Goal: Task Accomplishment & Management: Use online tool/utility

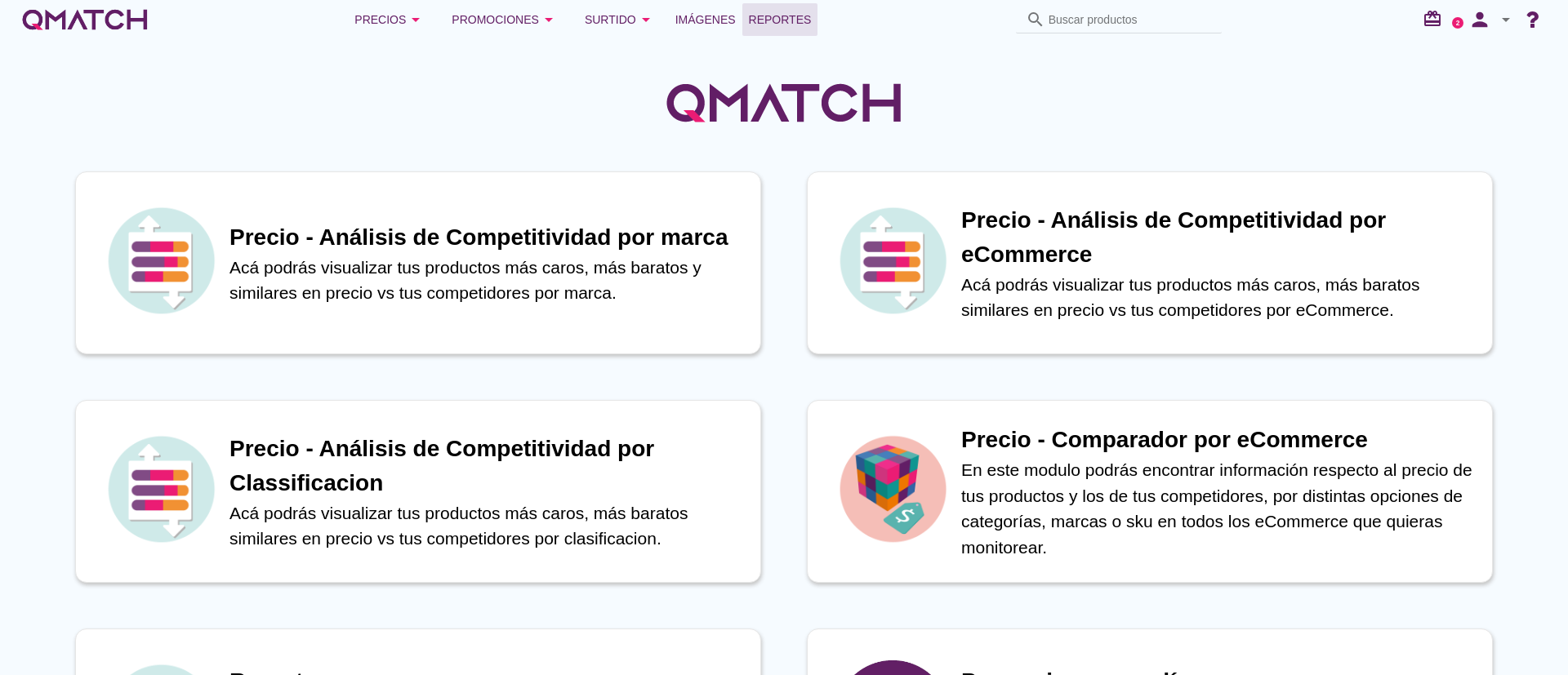
click at [781, 31] on link "Reportes" at bounding box center [780, 19] width 76 height 32
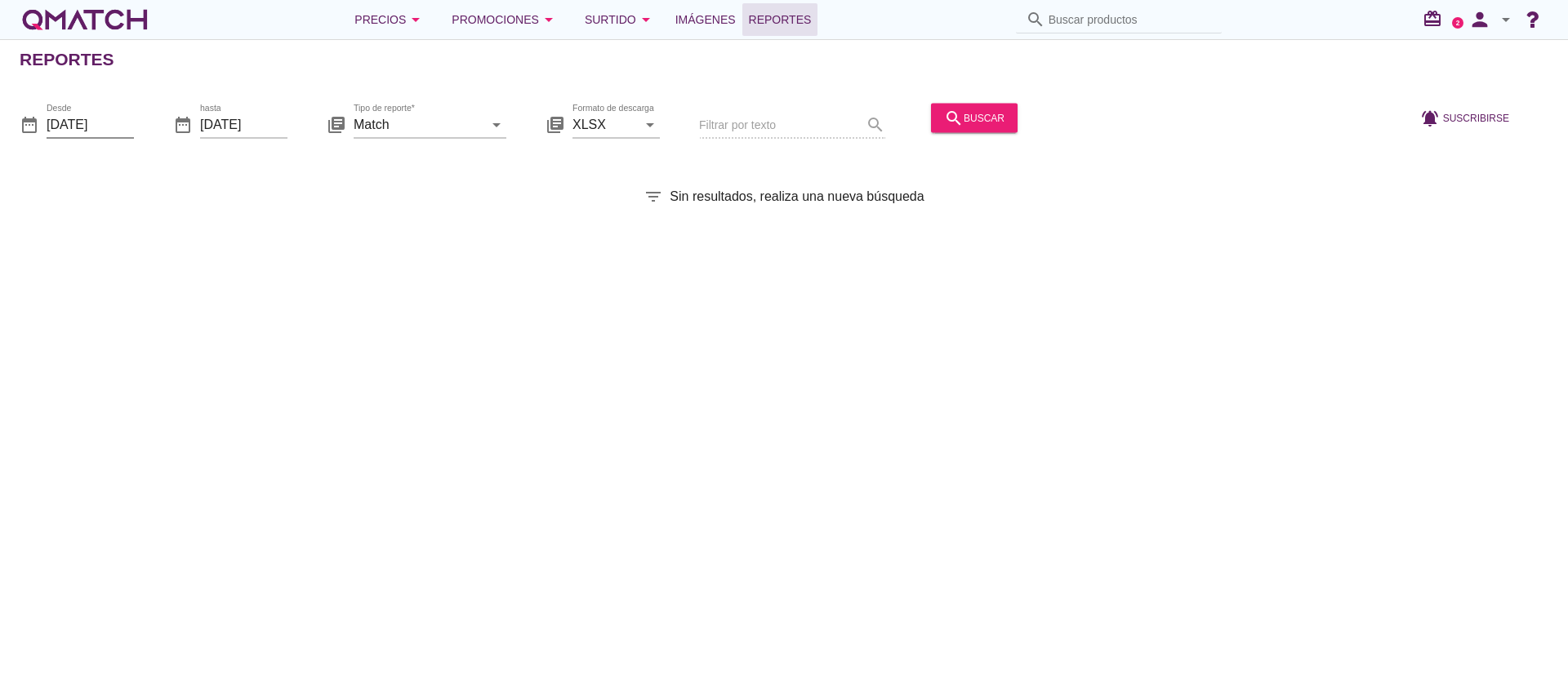
click at [71, 123] on input "[DATE]" at bounding box center [90, 124] width 88 height 26
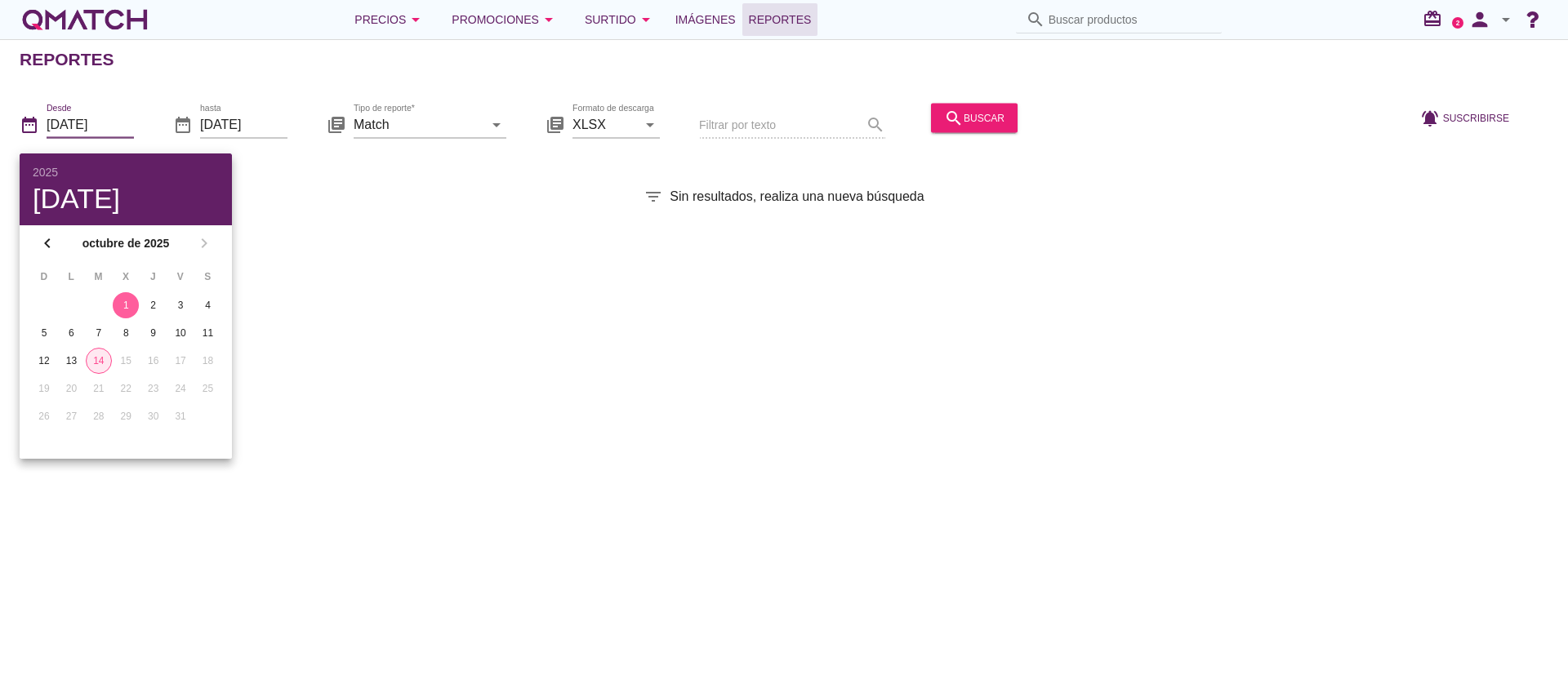
click at [98, 360] on div "14" at bounding box center [99, 361] width 25 height 15
type input "[DATE]"
click at [401, 170] on div "Reportes date_range Desde [DATE] date_range hasta [DATE] library_books Tipo de …" at bounding box center [784, 357] width 1568 height 636
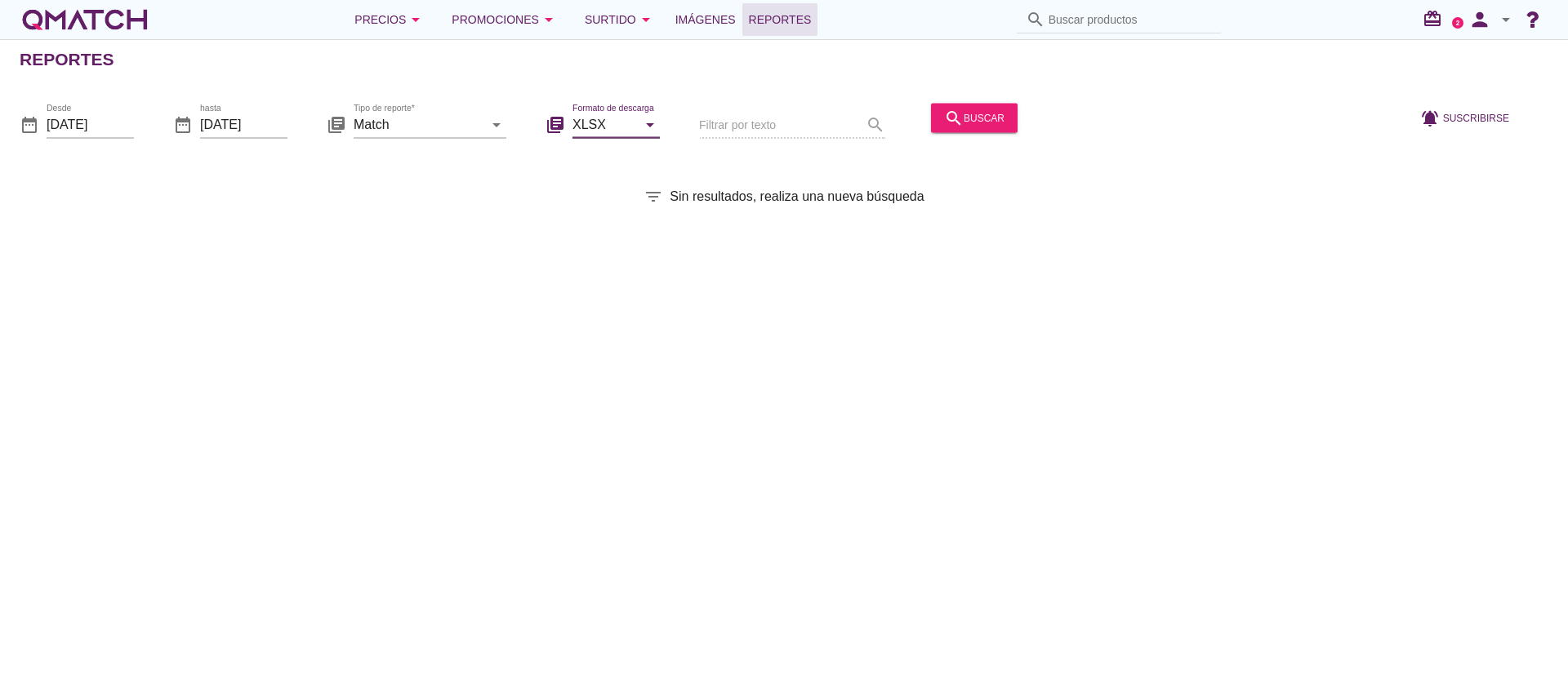
click at [622, 126] on input "XLSX" at bounding box center [605, 124] width 65 height 26
click at [678, 146] on div "date_range Desde [DATE] date_range hasta [DATE] library_books Tipo de reporte* …" at bounding box center [784, 119] width 1568 height 69
click at [689, 142] on div "date_range Desde [DATE] date_range hasta [DATE] library_books Tipo de reporte* …" at bounding box center [784, 119] width 1568 height 69
click at [781, 127] on div "search buscar" at bounding box center [974, 117] width 60 height 20
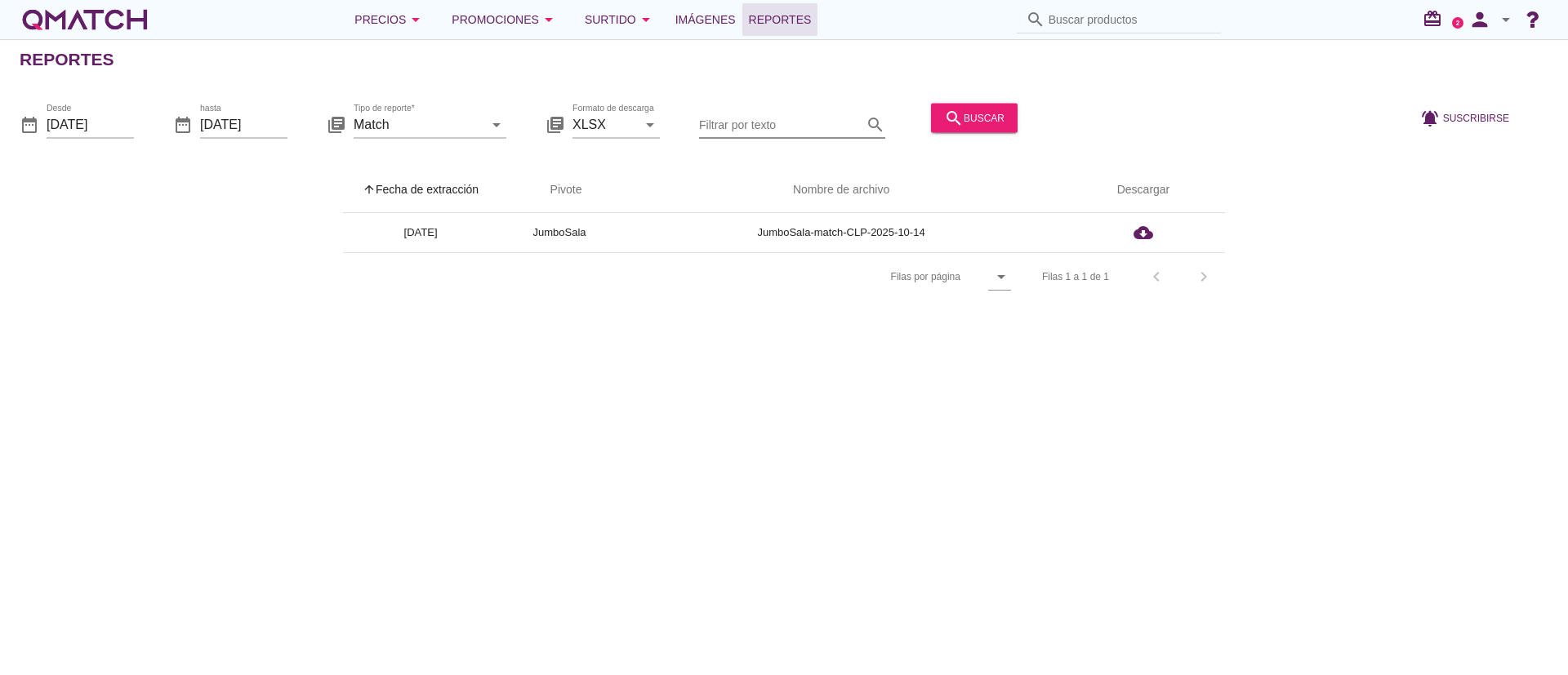
click at [736, 125] on input "Filtrar por texto" at bounding box center [780, 124] width 163 height 26
type input "O"
click at [781, 112] on div "search buscar" at bounding box center [974, 117] width 60 height 20
click at [751, 115] on input "Filtrar por texto" at bounding box center [780, 124] width 163 height 26
click at [781, 27] on span "Reportes" at bounding box center [780, 20] width 63 height 20
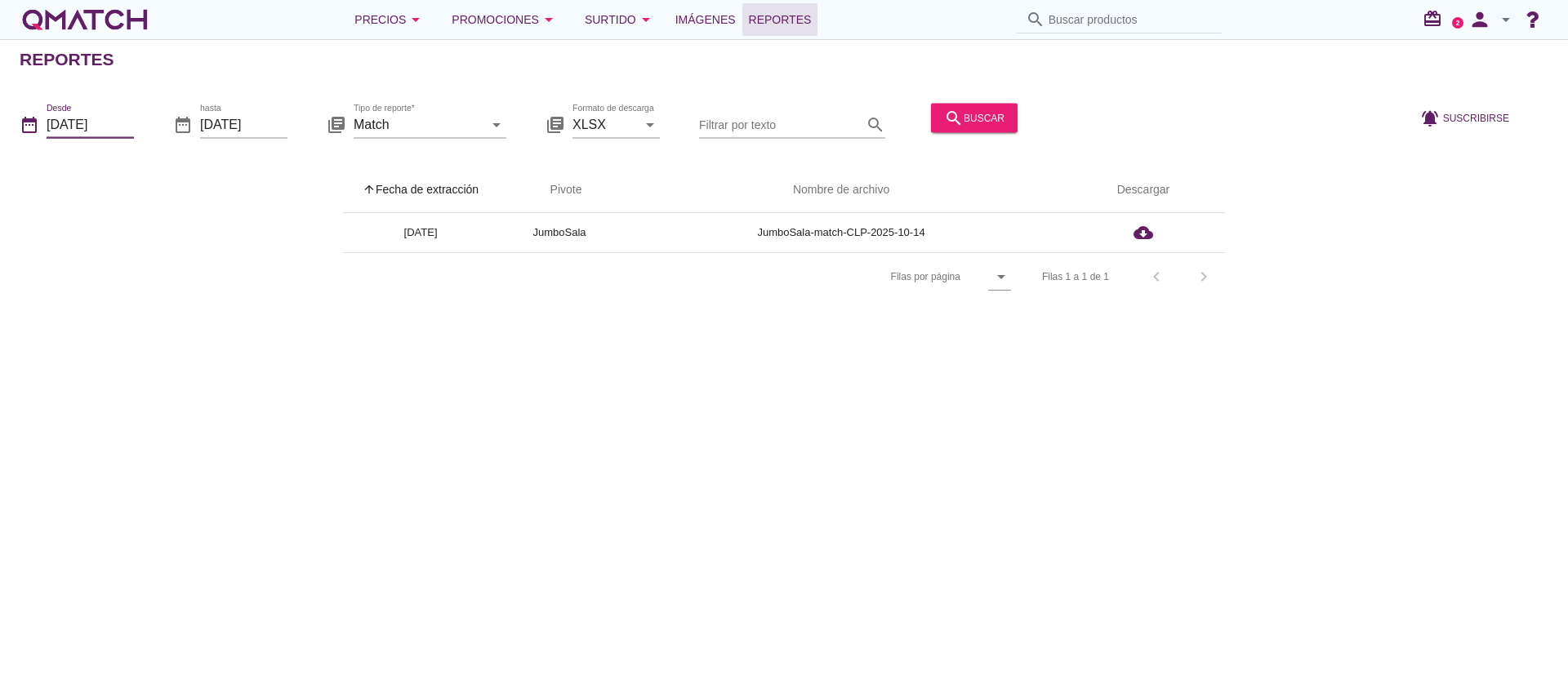
click at [117, 116] on input "[DATE]" at bounding box center [90, 124] width 88 height 26
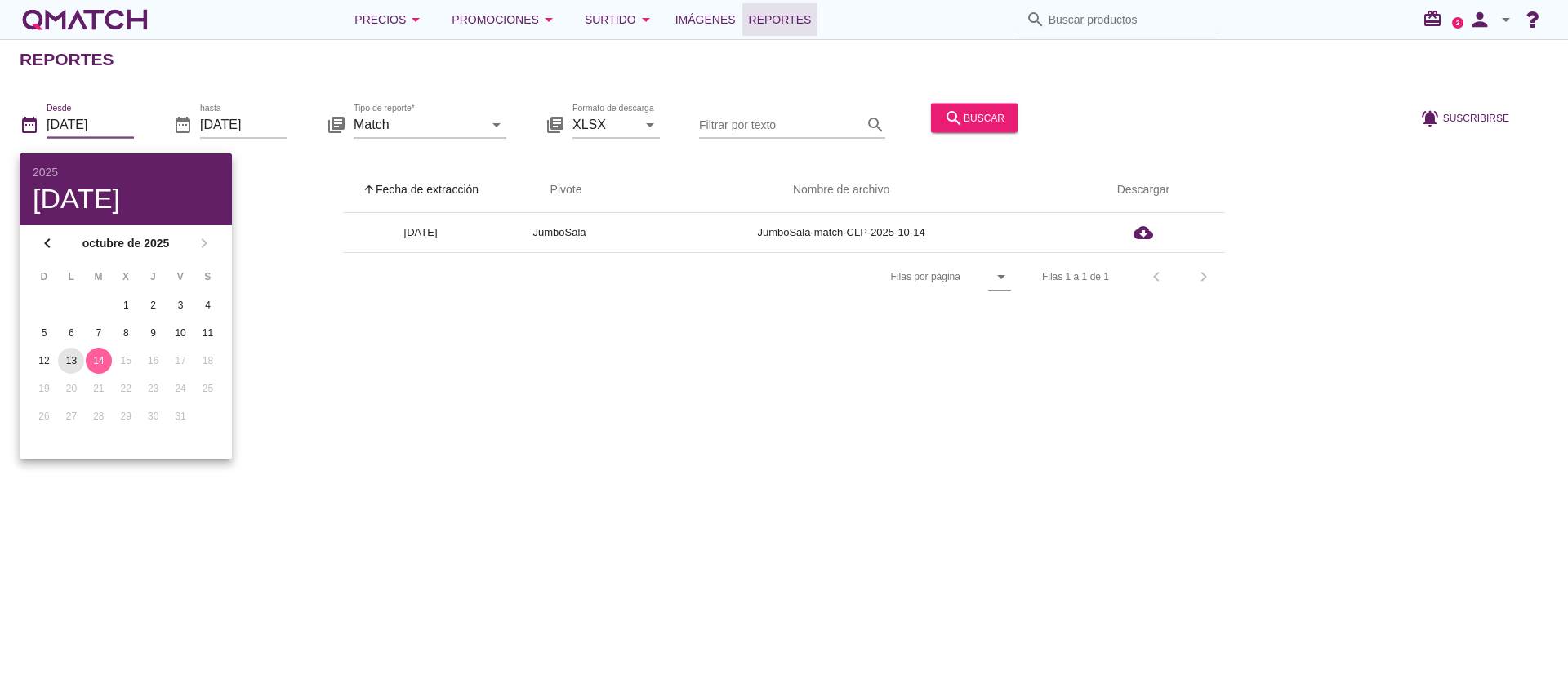
click at [70, 364] on div "13" at bounding box center [71, 361] width 26 height 15
click at [781, 138] on div "search buscar" at bounding box center [974, 125] width 99 height 55
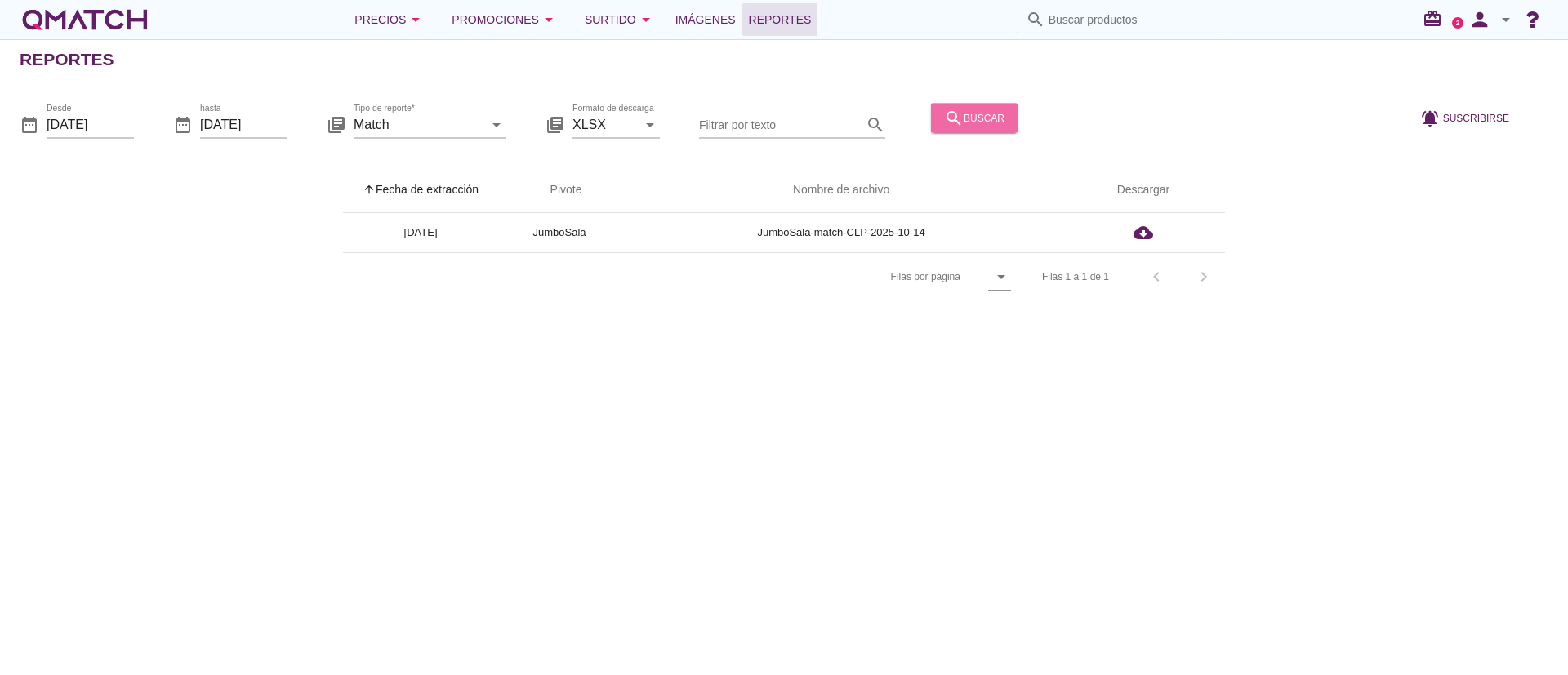
click at [781, 131] on button "search buscar" at bounding box center [974, 117] width 87 height 30
click at [120, 119] on input "[DATE]" at bounding box center [90, 124] width 88 height 26
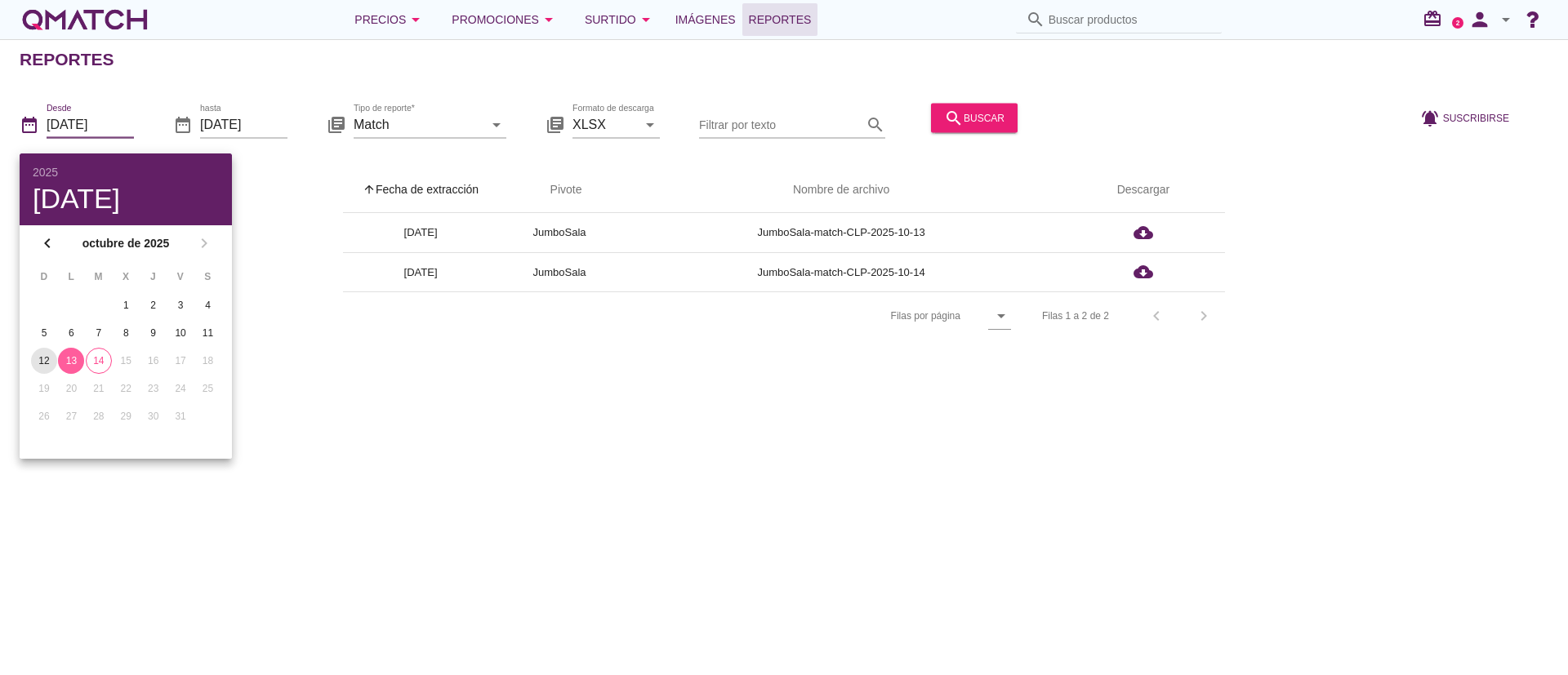
click at [34, 355] on button "12" at bounding box center [45, 361] width 26 height 26
type input "[DATE]"
click at [781, 113] on div "search buscar" at bounding box center [974, 117] width 60 height 20
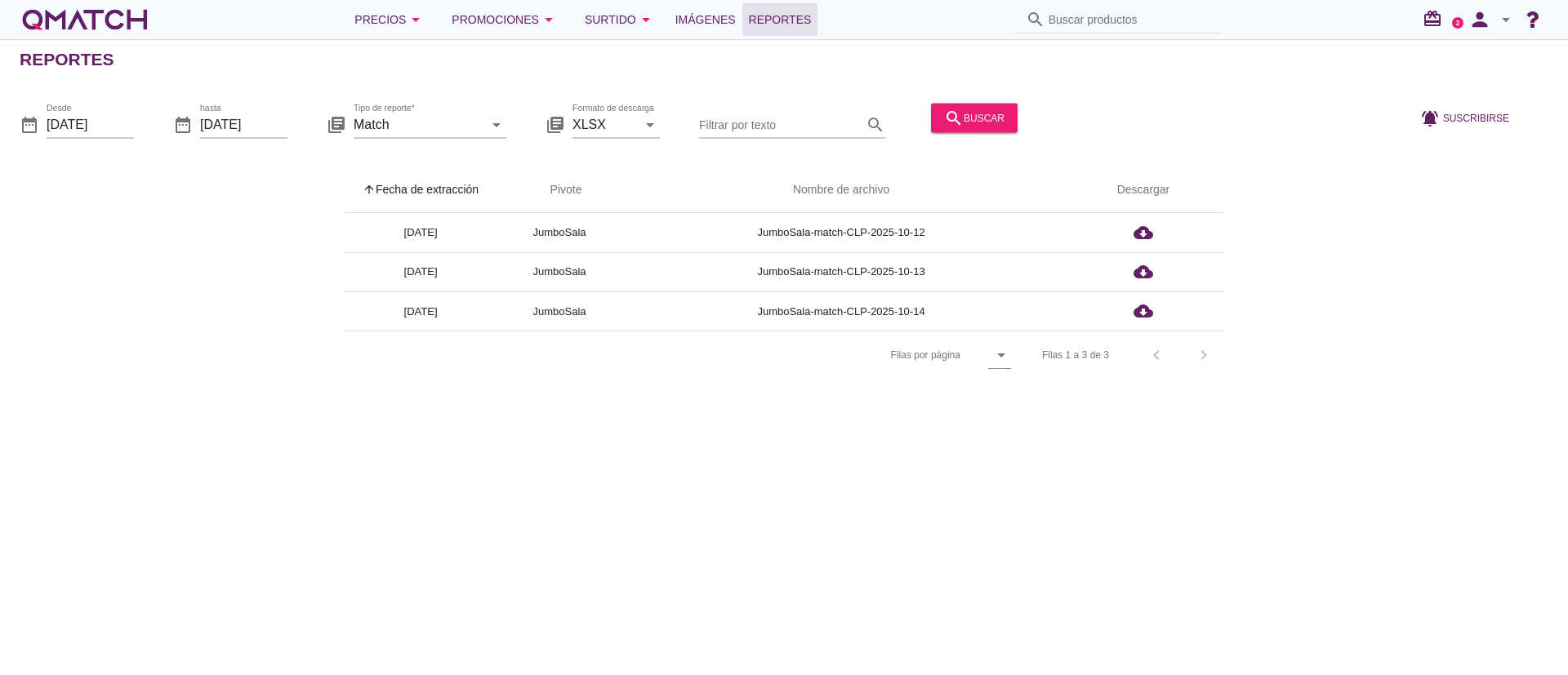
click at [781, 98] on div "search buscar" at bounding box center [974, 125] width 99 height 55
click at [781, 124] on div "search buscar" at bounding box center [974, 117] width 60 height 20
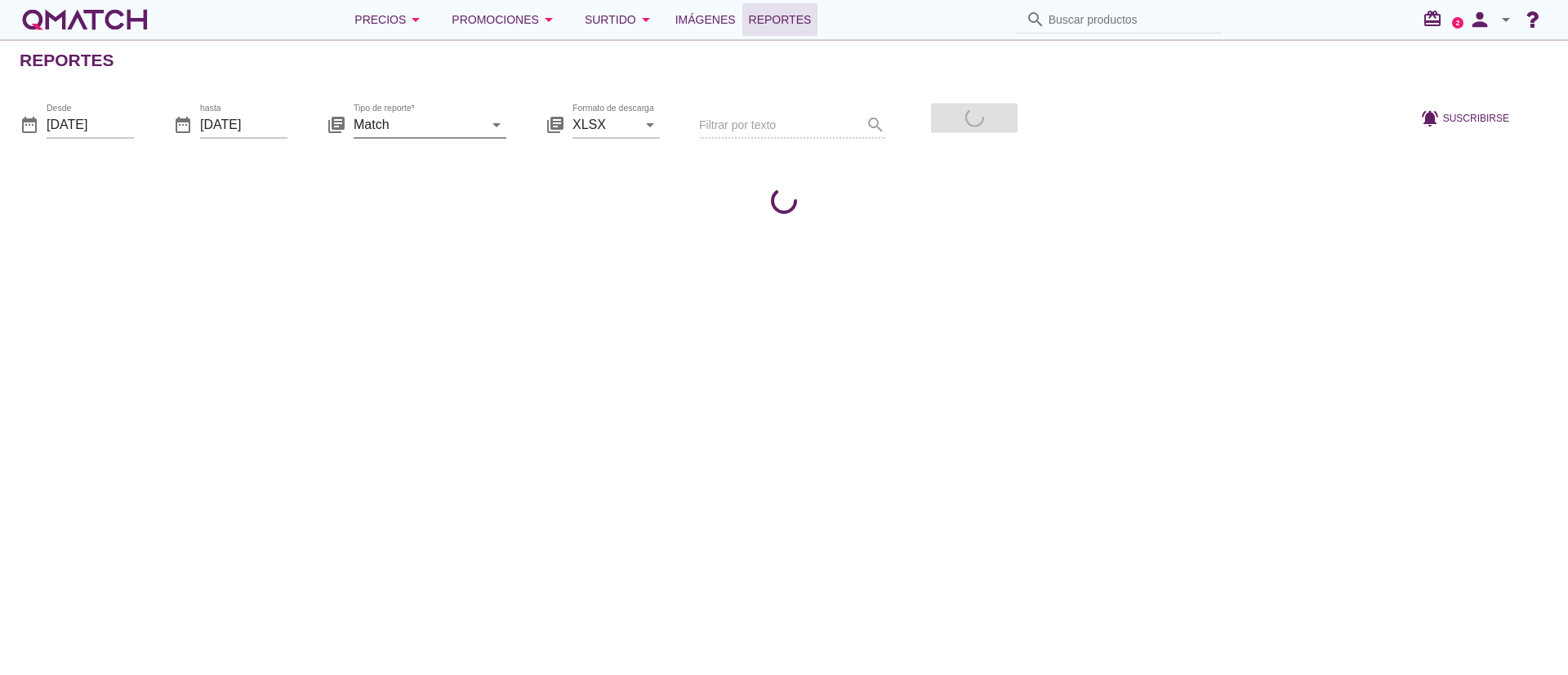
click at [451, 132] on input "Match" at bounding box center [418, 124] width 130 height 26
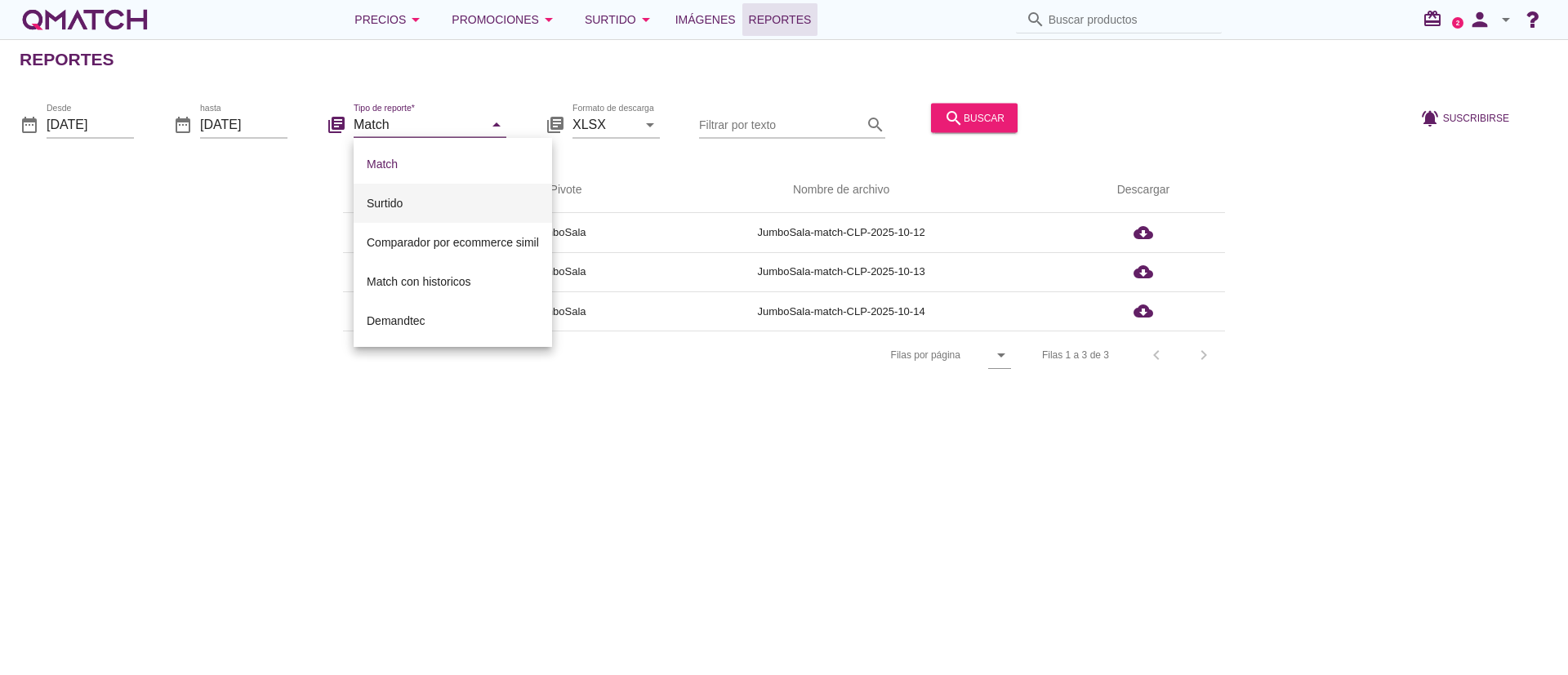
click at [467, 198] on div "Surtido" at bounding box center [453, 203] width 172 height 20
type input "Surtido"
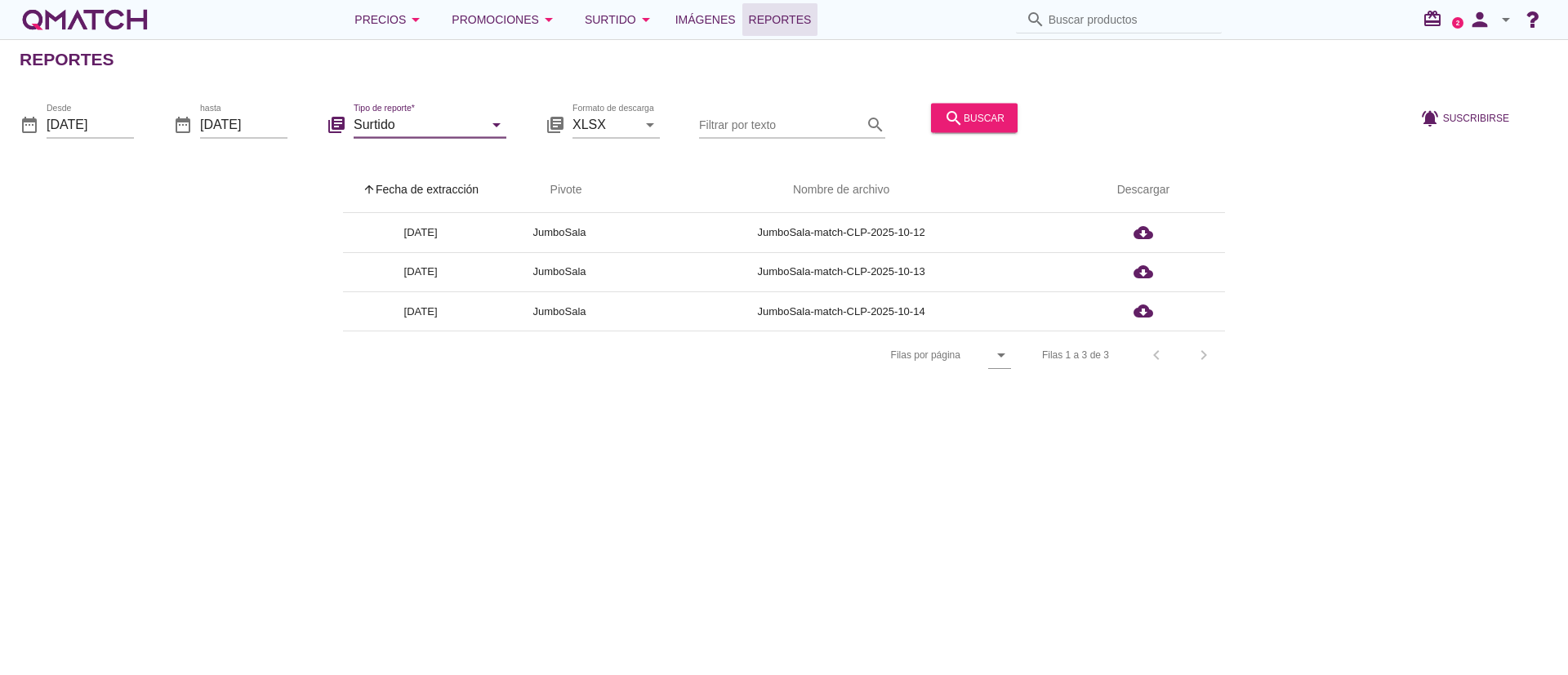
click at [781, 132] on div "search buscar" at bounding box center [974, 125] width 99 height 55
drag, startPoint x: 133, startPoint y: 117, endPoint x: 117, endPoint y: 119, distance: 16.1
click at [127, 117] on div "date_range Desde [DATE] date_range hasta [DATE] library_books Tipo de reporte* …" at bounding box center [784, 119] width 1568 height 69
click at [112, 122] on input "[DATE]" at bounding box center [90, 124] width 88 height 26
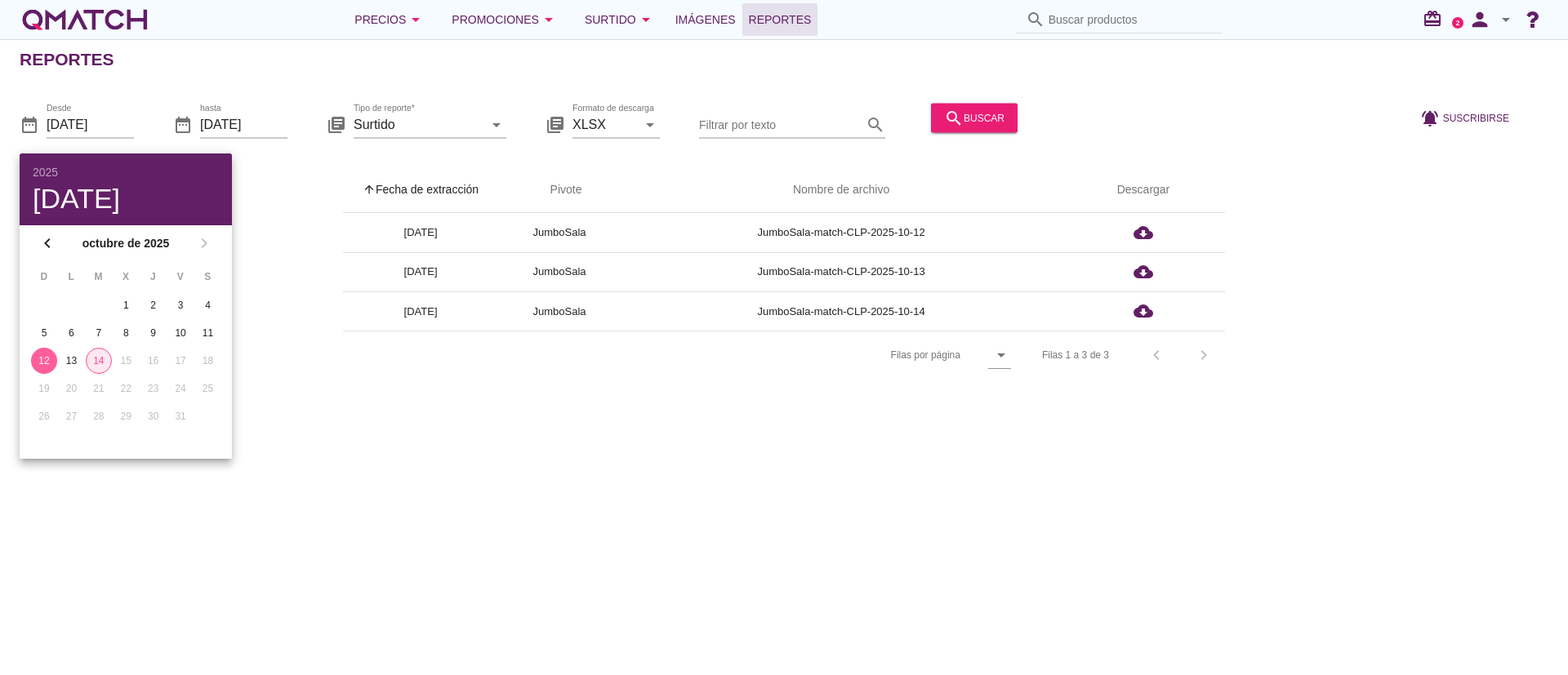
click at [87, 357] on button "14" at bounding box center [99, 361] width 26 height 26
type input "[DATE]"
click at [781, 95] on div "date_range Desde [DATE] date_range hasta [DATE] library_books Tipo de reporte* …" at bounding box center [784, 119] width 1568 height 69
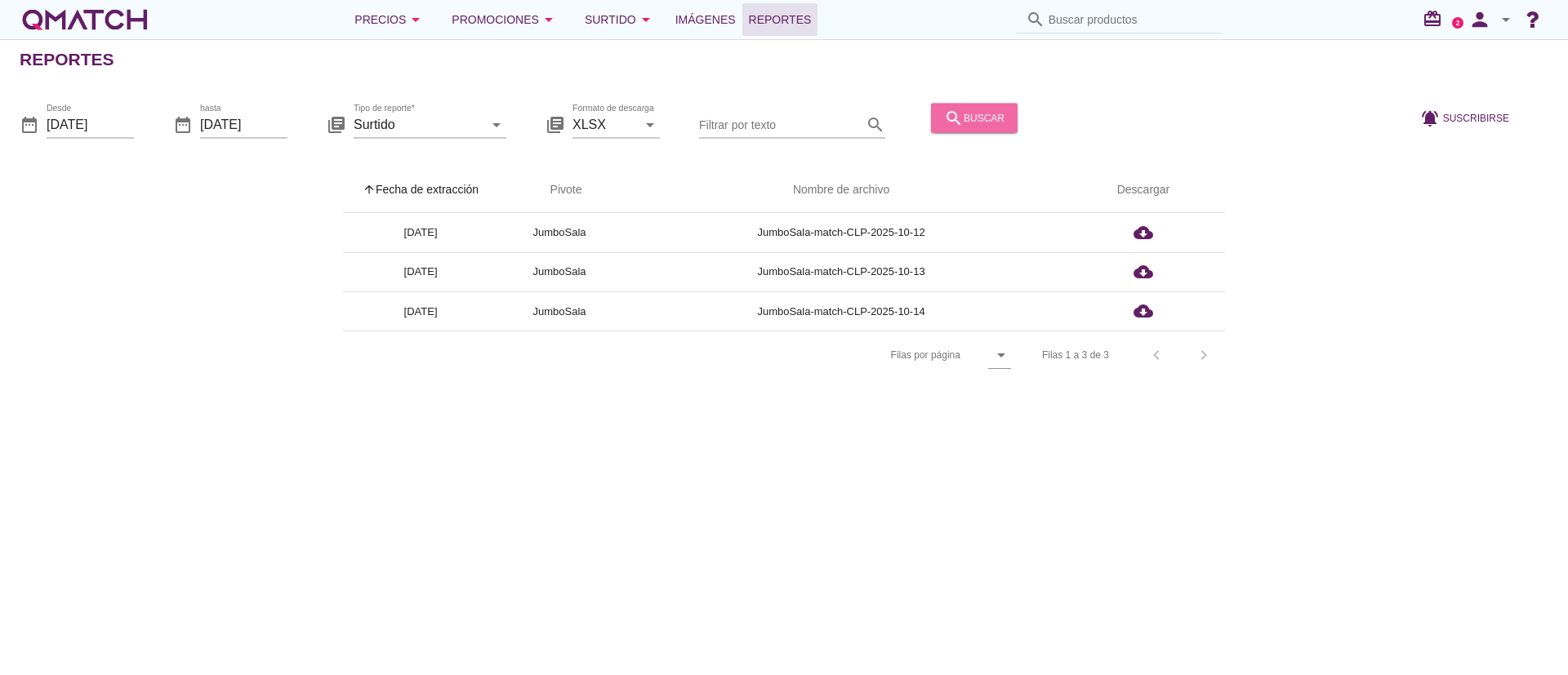
click at [781, 106] on button "search buscar" at bounding box center [974, 117] width 87 height 30
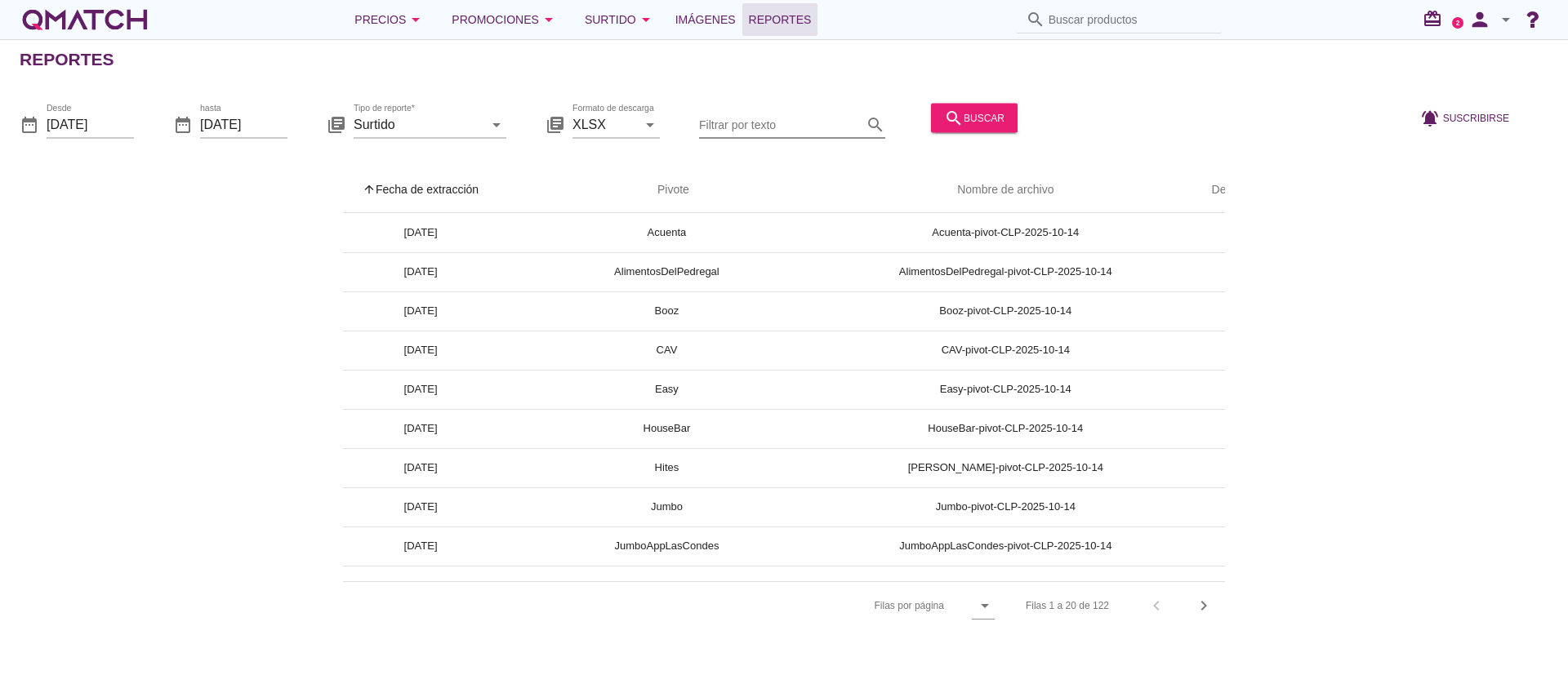
drag, startPoint x: 751, startPoint y: 139, endPoint x: 750, endPoint y: 131, distance: 8.1
click at [750, 136] on div "Filtrar por texto search" at bounding box center [792, 125] width 186 height 55
click at [750, 126] on input "Filtrar por texto" at bounding box center [780, 124] width 163 height 26
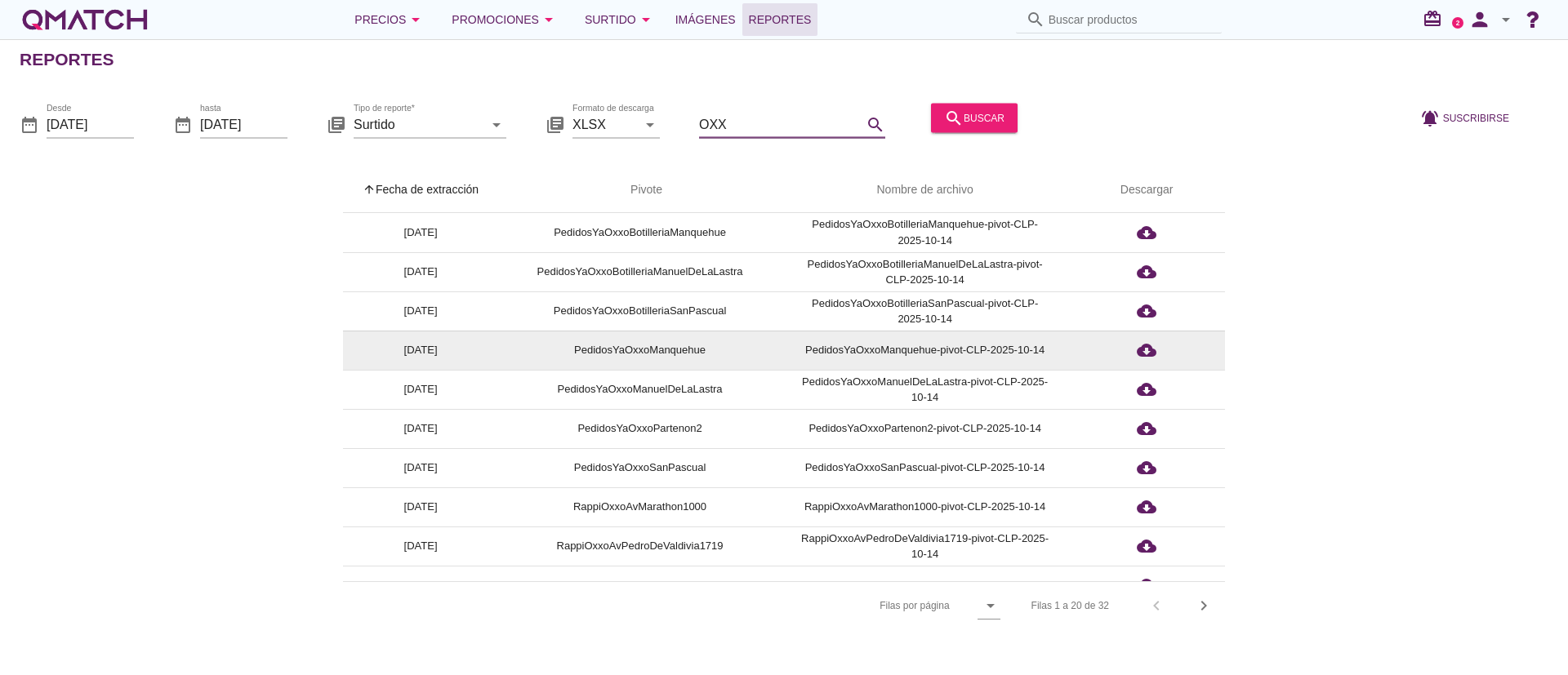
type input "OXX"
click at [683, 352] on td "PedidosYaOxxoManquehue" at bounding box center [640, 350] width 284 height 39
click at [781, 356] on td "PedidosYaOxxoManquehue-pivot-CLP-2025-10-14" at bounding box center [925, 350] width 286 height 39
click at [781, 350] on icon "cloud_download" at bounding box center [1147, 351] width 20 height 20
